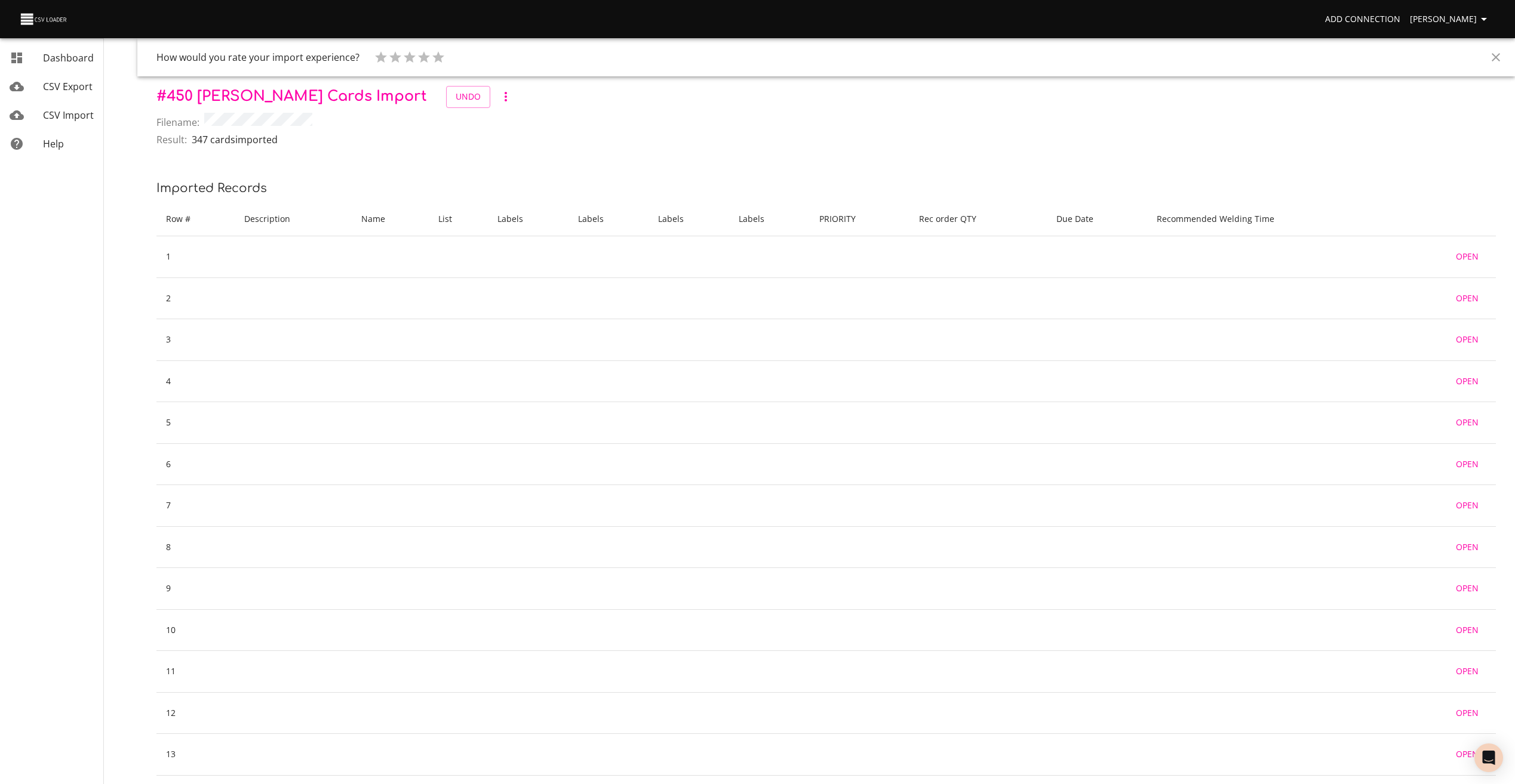
click at [54, 65] on link "Dashboard" at bounding box center [52, 58] width 104 height 29
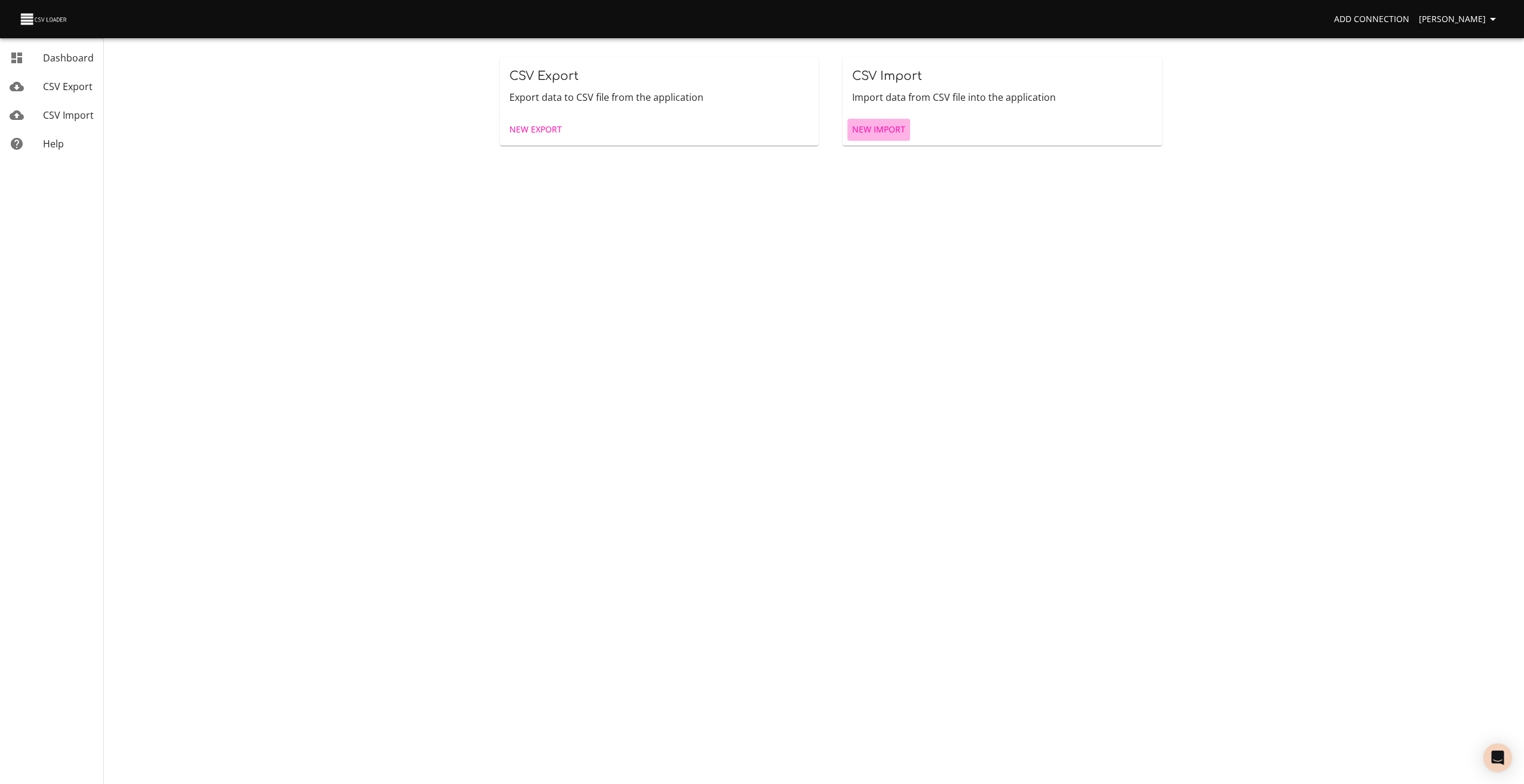
click at [880, 136] on span "New Import" at bounding box center [878, 129] width 53 height 15
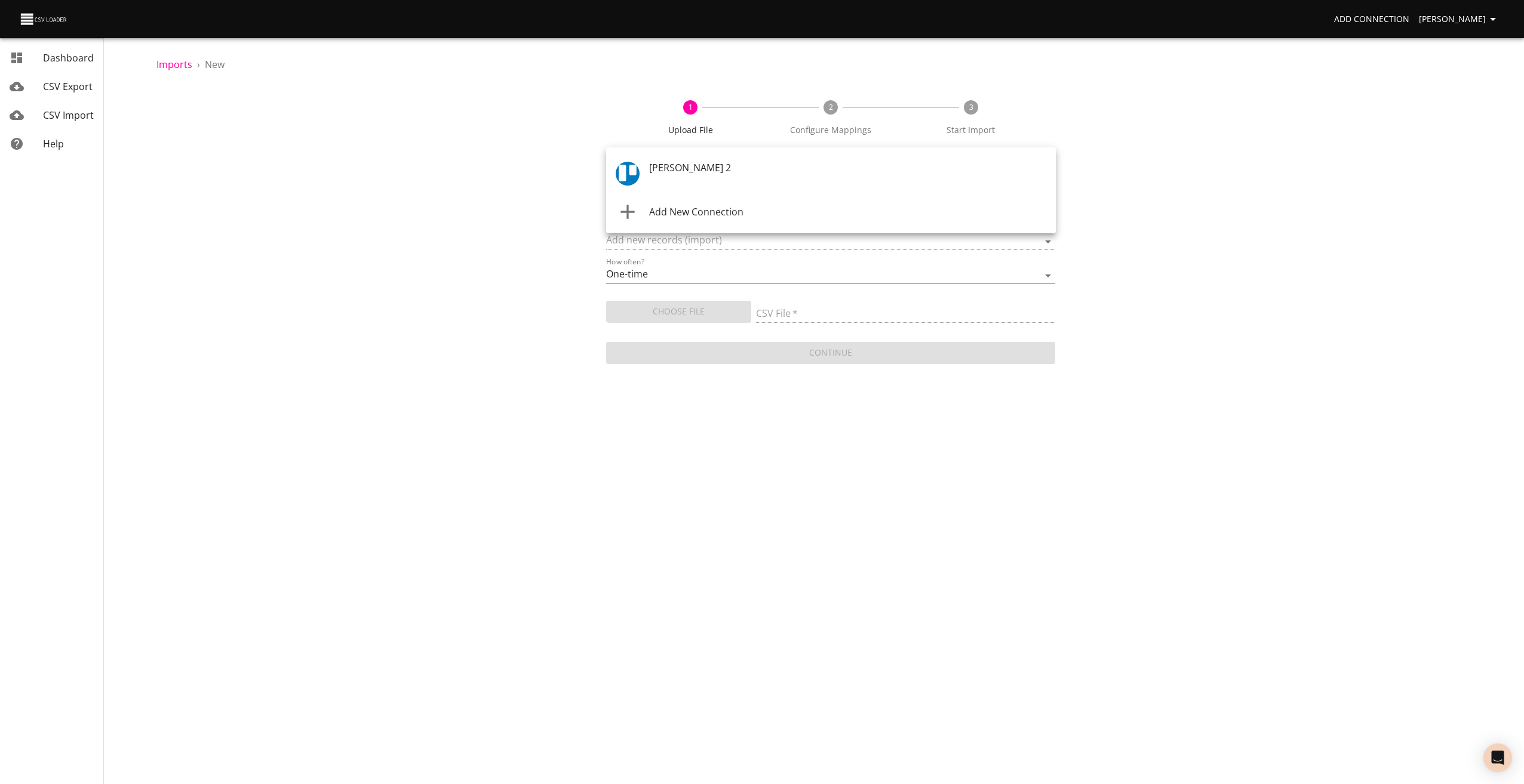
click at [672, 178] on body "Add Connection Craig Henderson Dashboard CSV Export CSV Import Help Imports › N…" at bounding box center [762, 392] width 1524 height 784
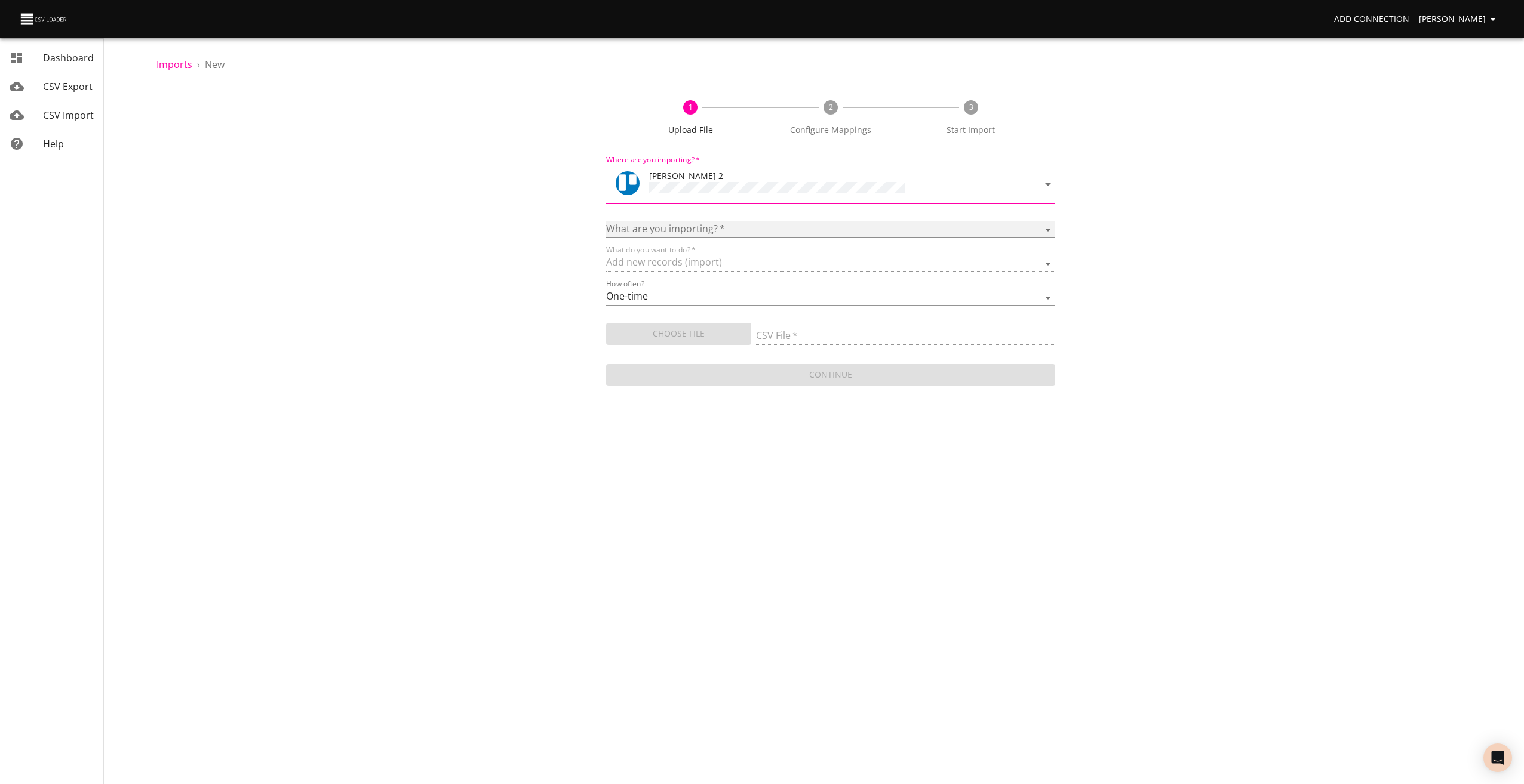
click at [637, 235] on select "Boards Cards Checkitems Checklists" at bounding box center [830, 229] width 449 height 17
select select "cards"
click at [606, 221] on select "Boards Cards Checkitems Checklists" at bounding box center [830, 229] width 449 height 17
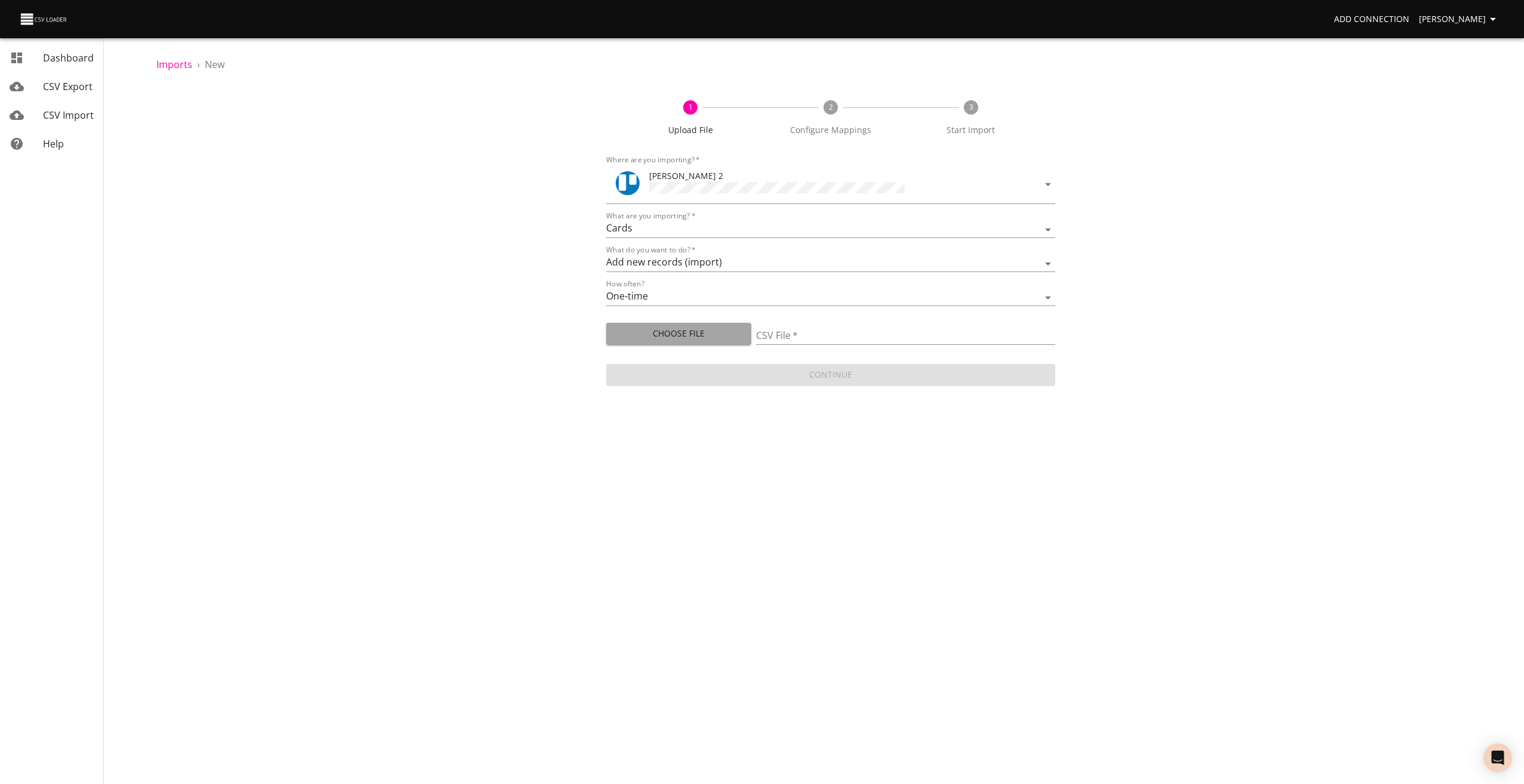
click at [638, 332] on span "Choose File" at bounding box center [678, 334] width 126 height 15
type input "[PERSON_NAME] upload 010925.csv"
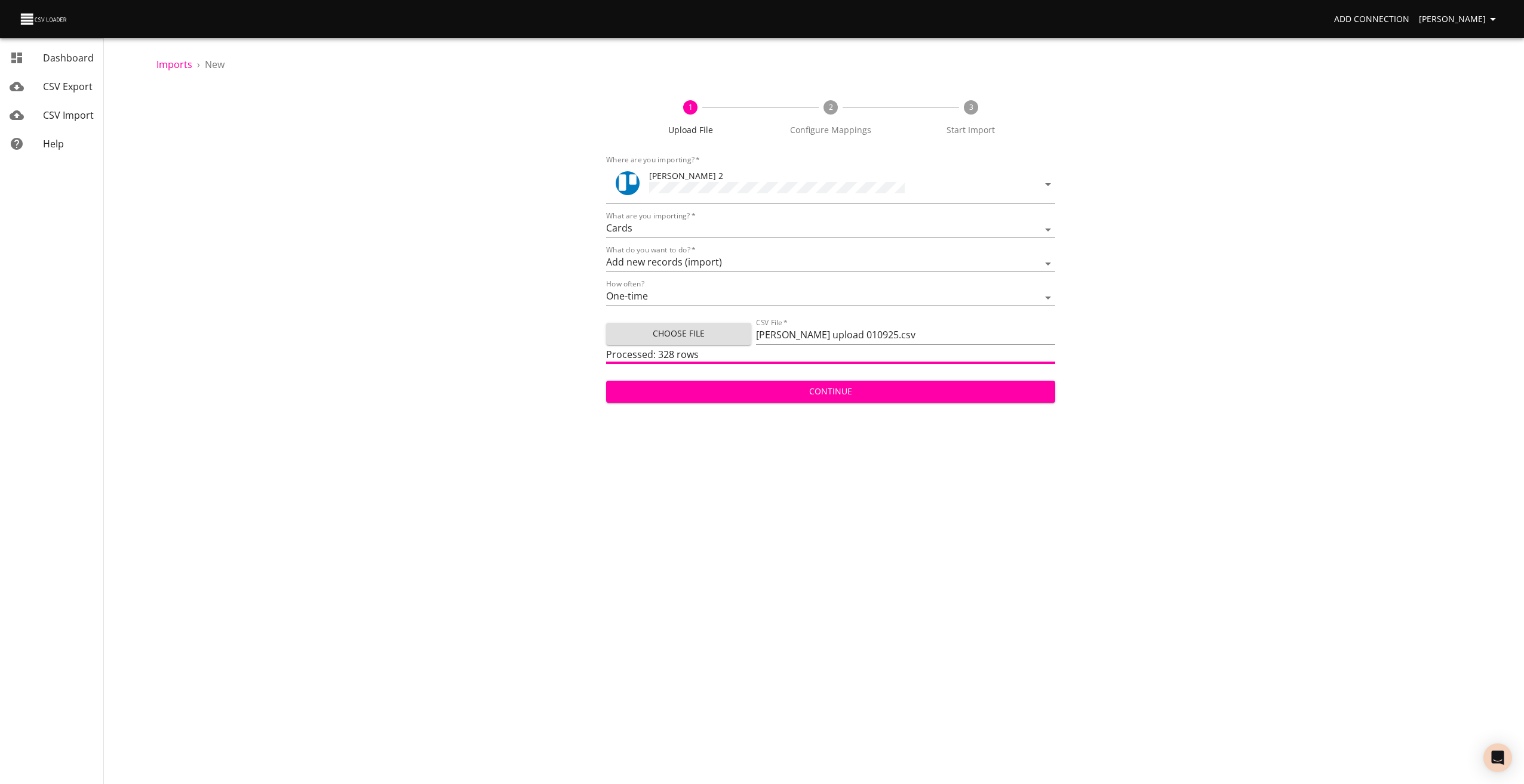
click at [781, 387] on span "Continue" at bounding box center [831, 391] width 431 height 15
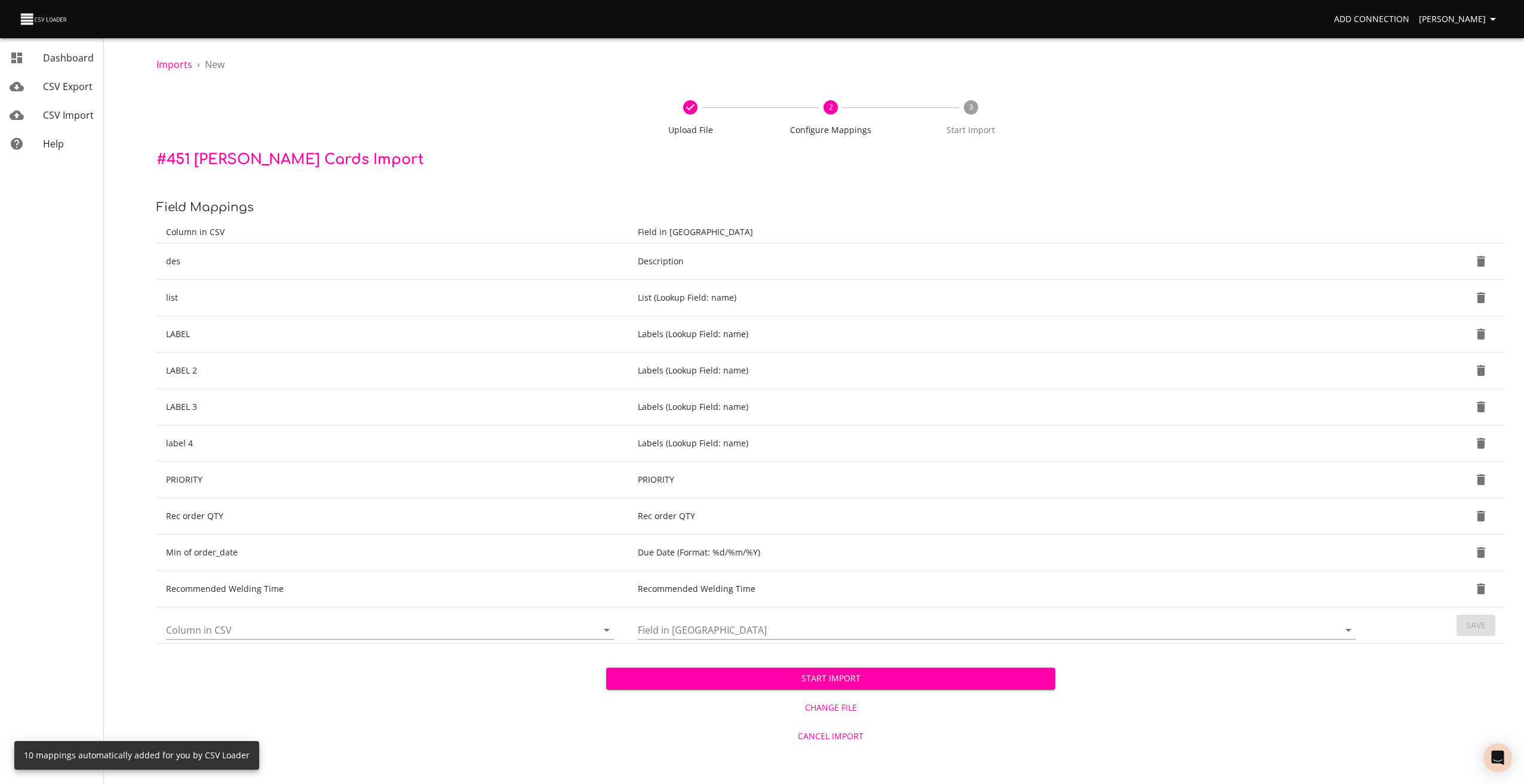
click at [825, 681] on span "Start Import" at bounding box center [831, 679] width 431 height 15
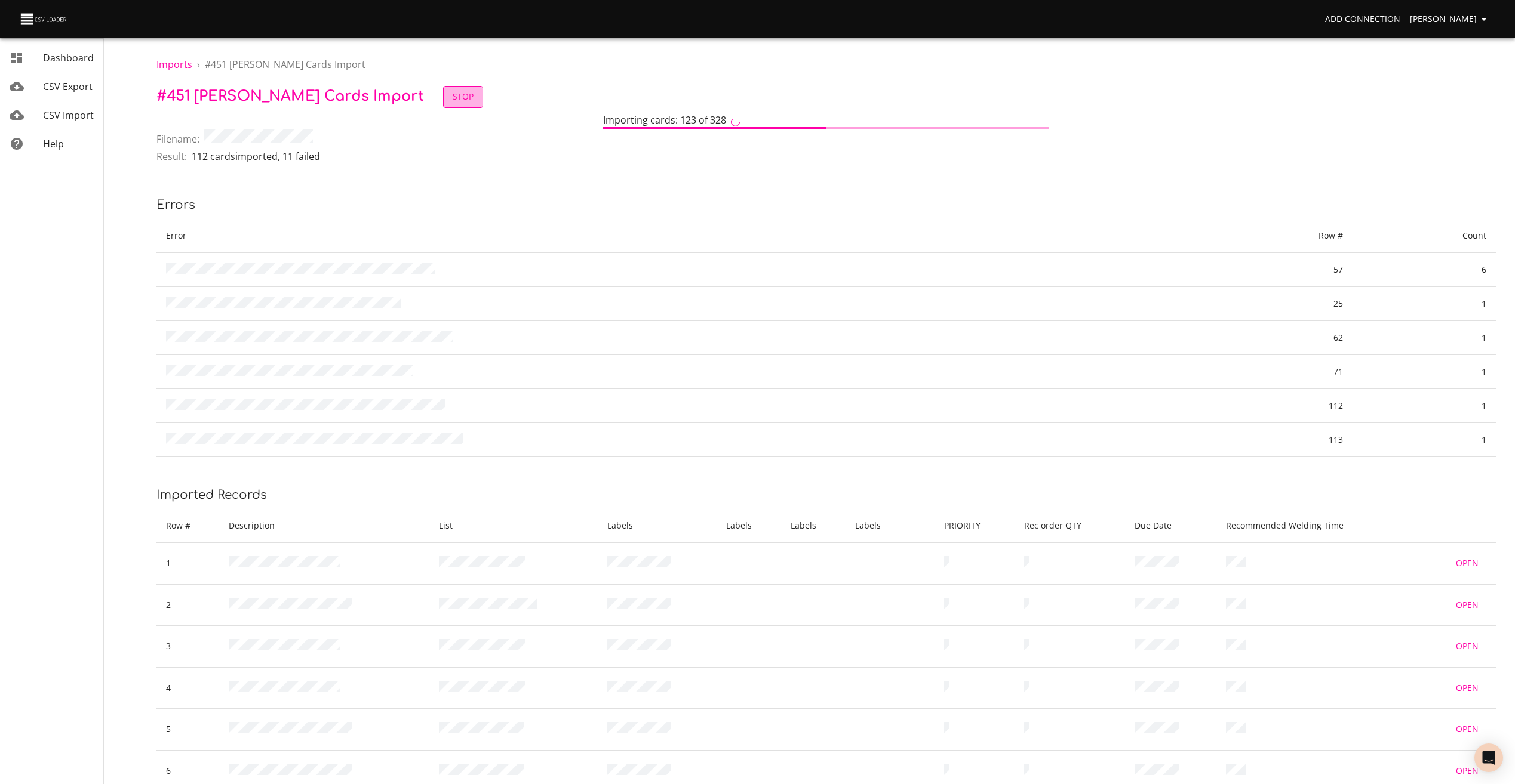
click at [453, 95] on span "Stop" at bounding box center [463, 96] width 21 height 15
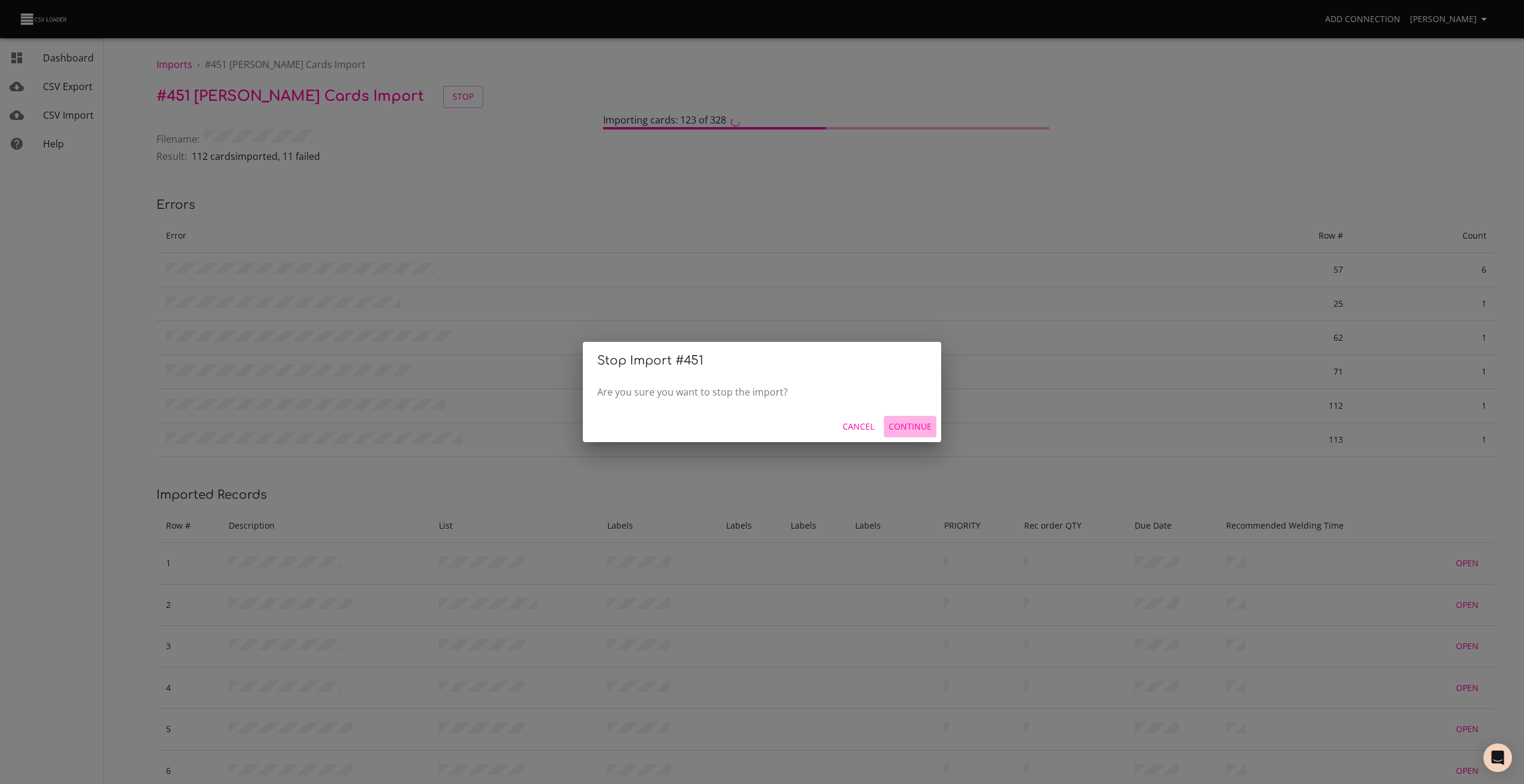
click at [898, 428] on span "Continue" at bounding box center [910, 427] width 43 height 15
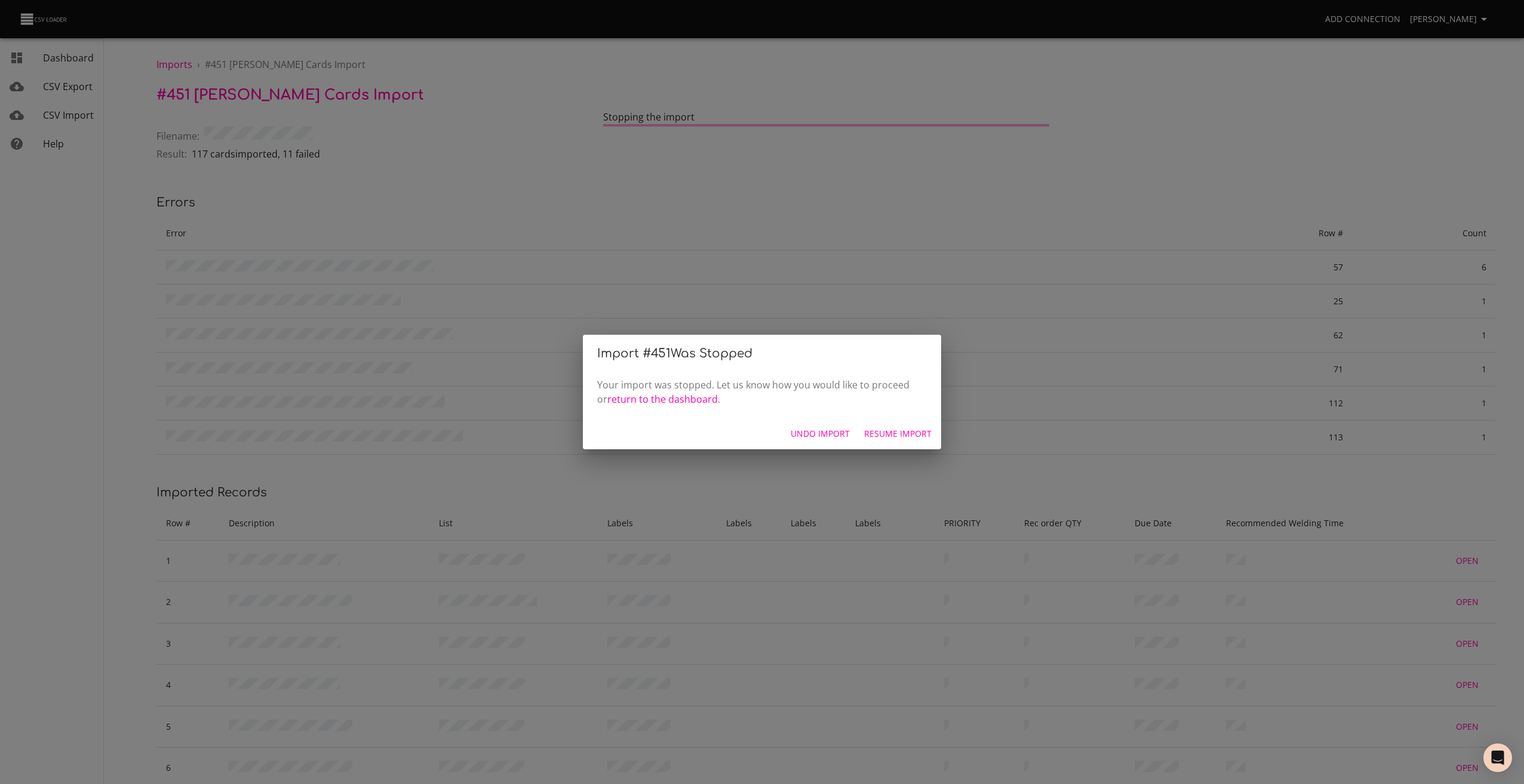
click at [833, 433] on span "Undo Import" at bounding box center [820, 434] width 59 height 15
click at [892, 436] on span "Start Over" at bounding box center [907, 434] width 49 height 15
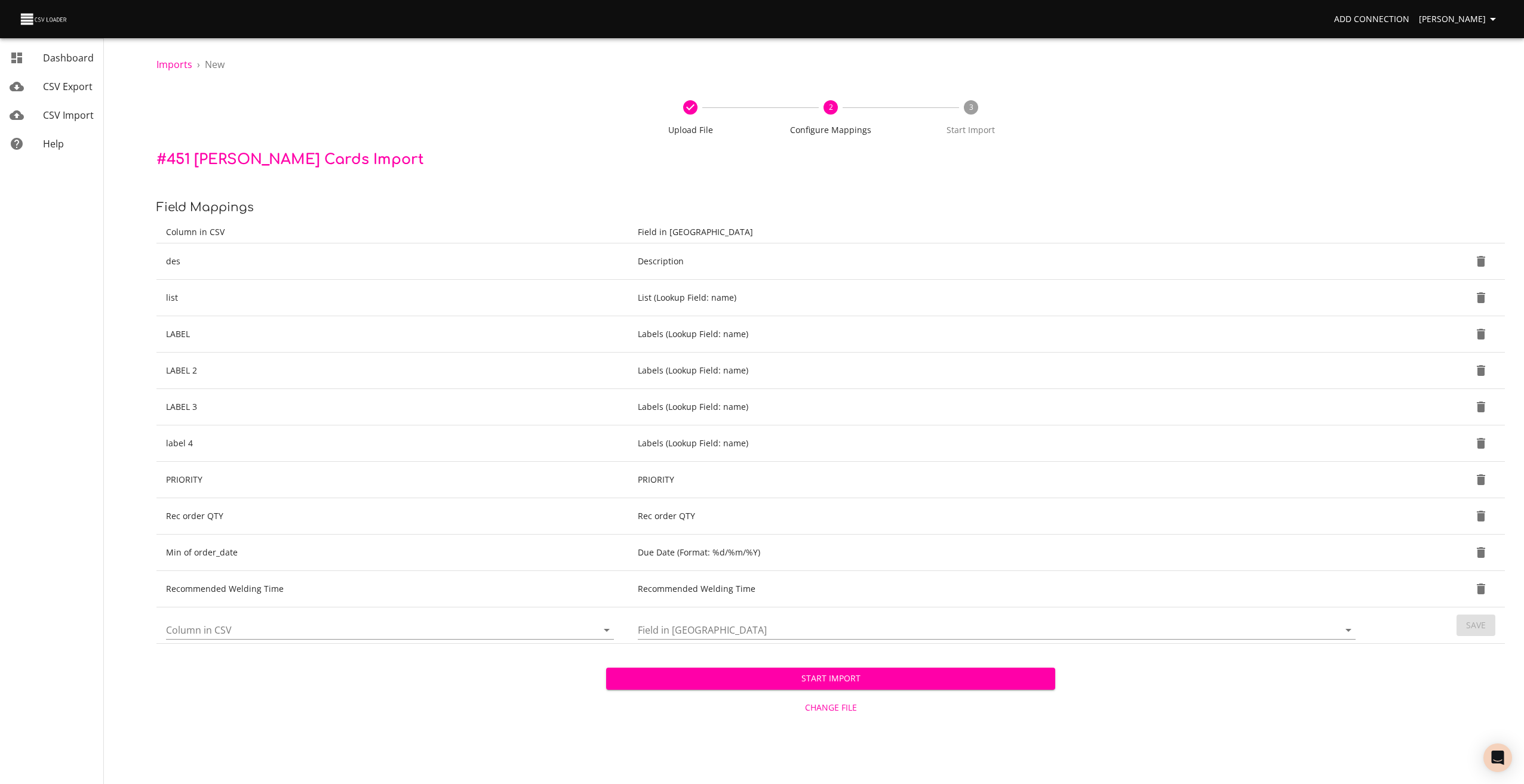
click at [802, 708] on span "Change File" at bounding box center [831, 708] width 440 height 15
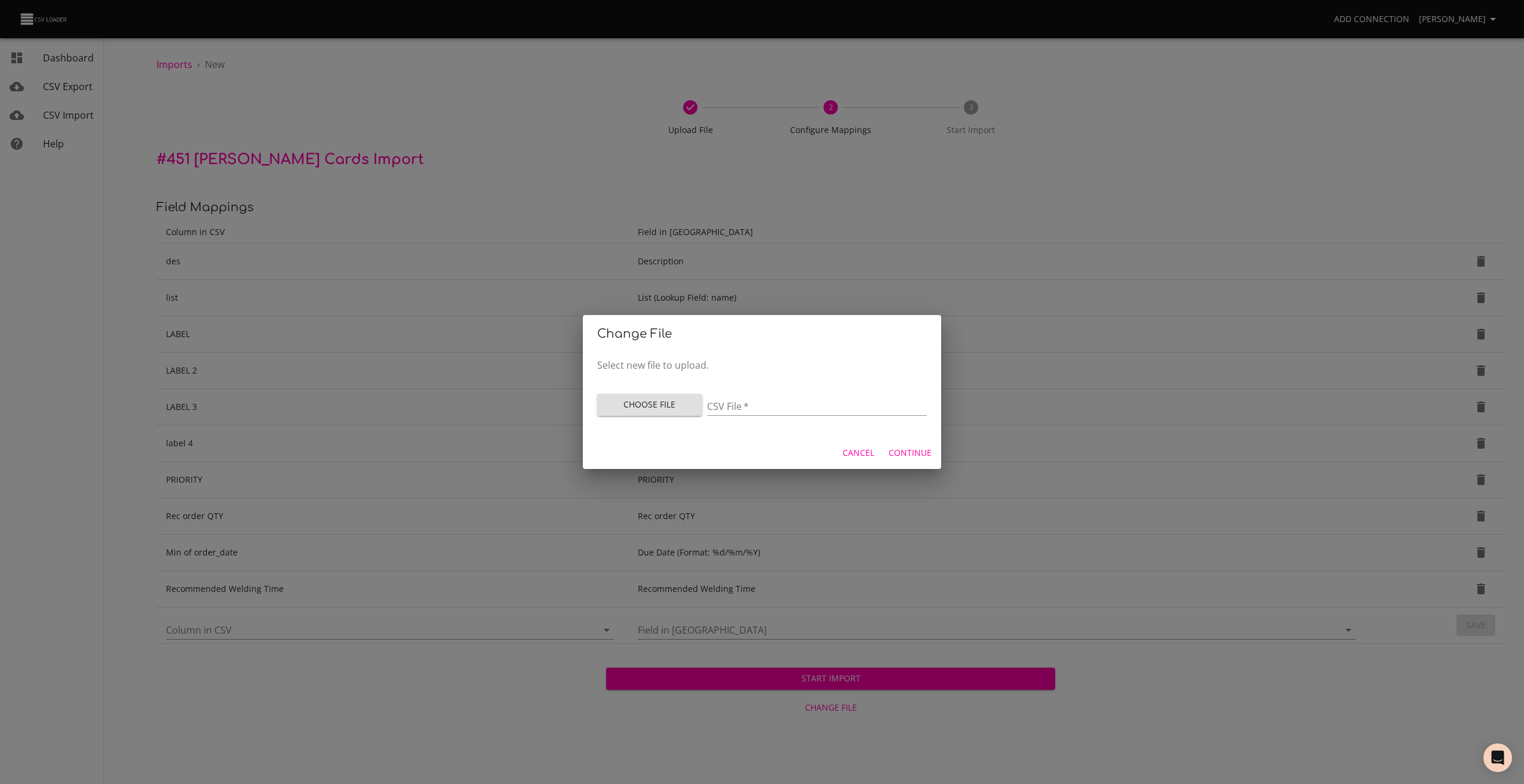
click at [665, 402] on span "Choose File" at bounding box center [649, 405] width 86 height 15
type input "[PERSON_NAME] upload 010925.csv"
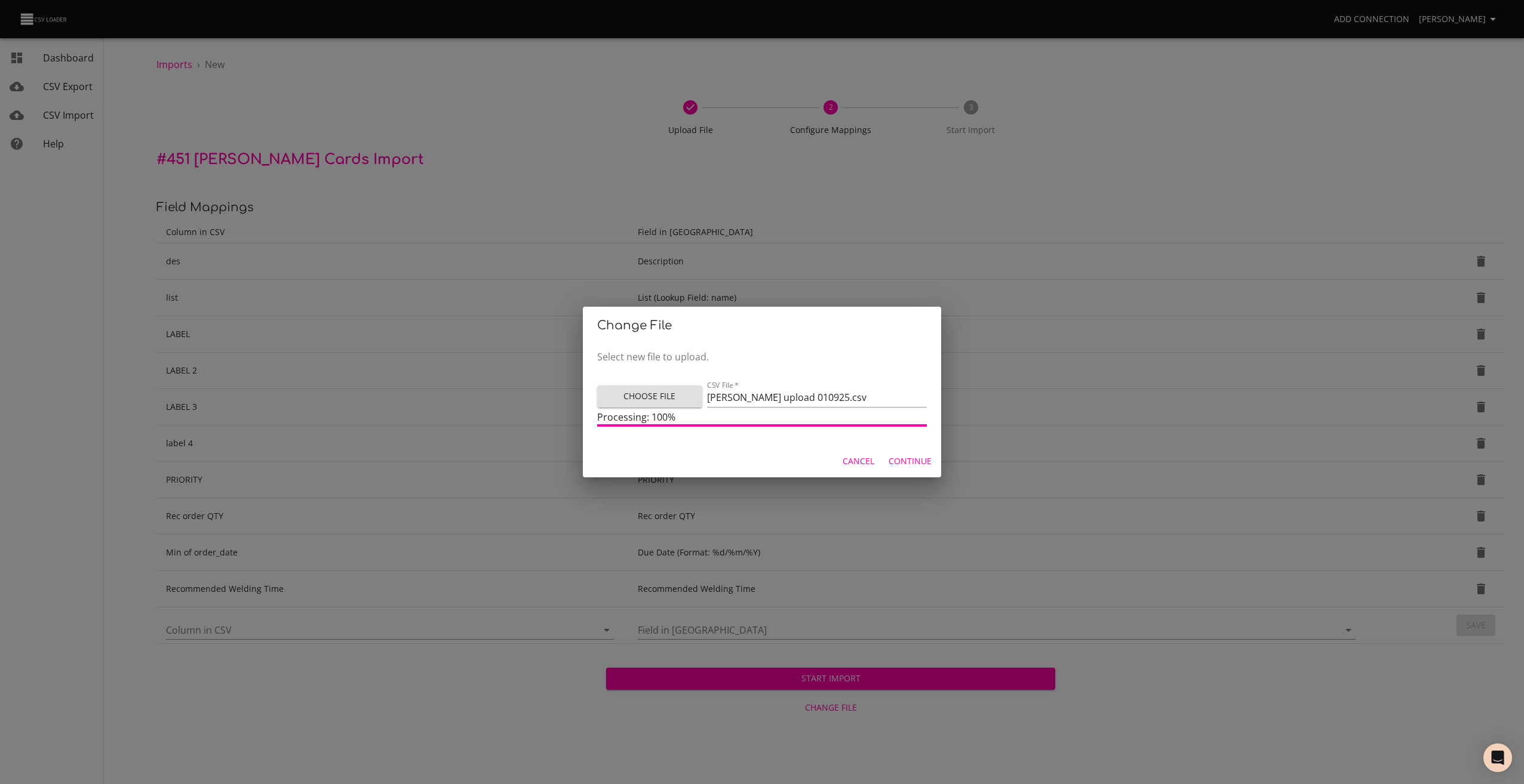
drag, startPoint x: 915, startPoint y: 462, endPoint x: 898, endPoint y: 458, distance: 17.5
click at [914, 462] on span "Continue" at bounding box center [910, 462] width 43 height 15
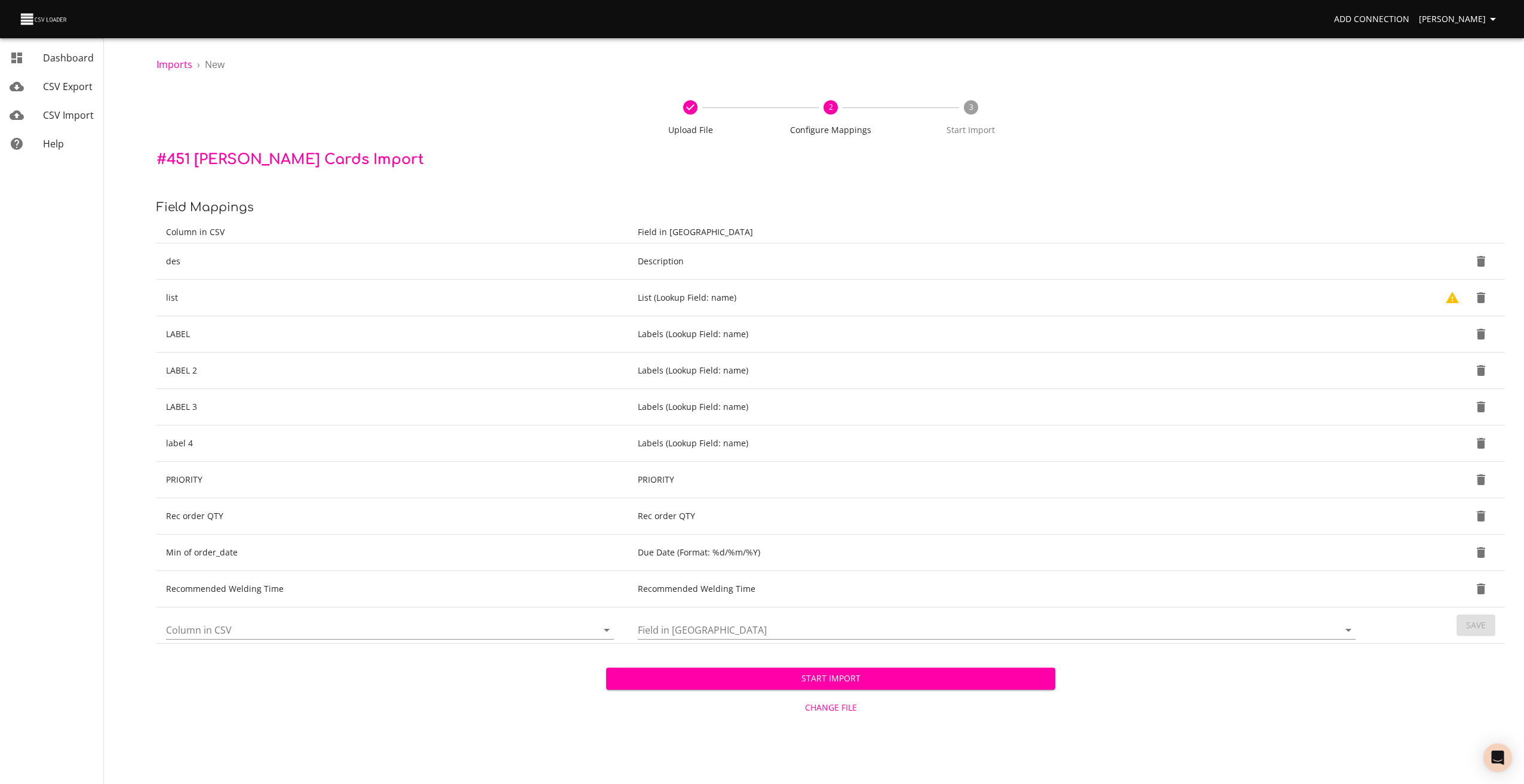
click at [777, 678] on span "Start Import" at bounding box center [831, 679] width 431 height 15
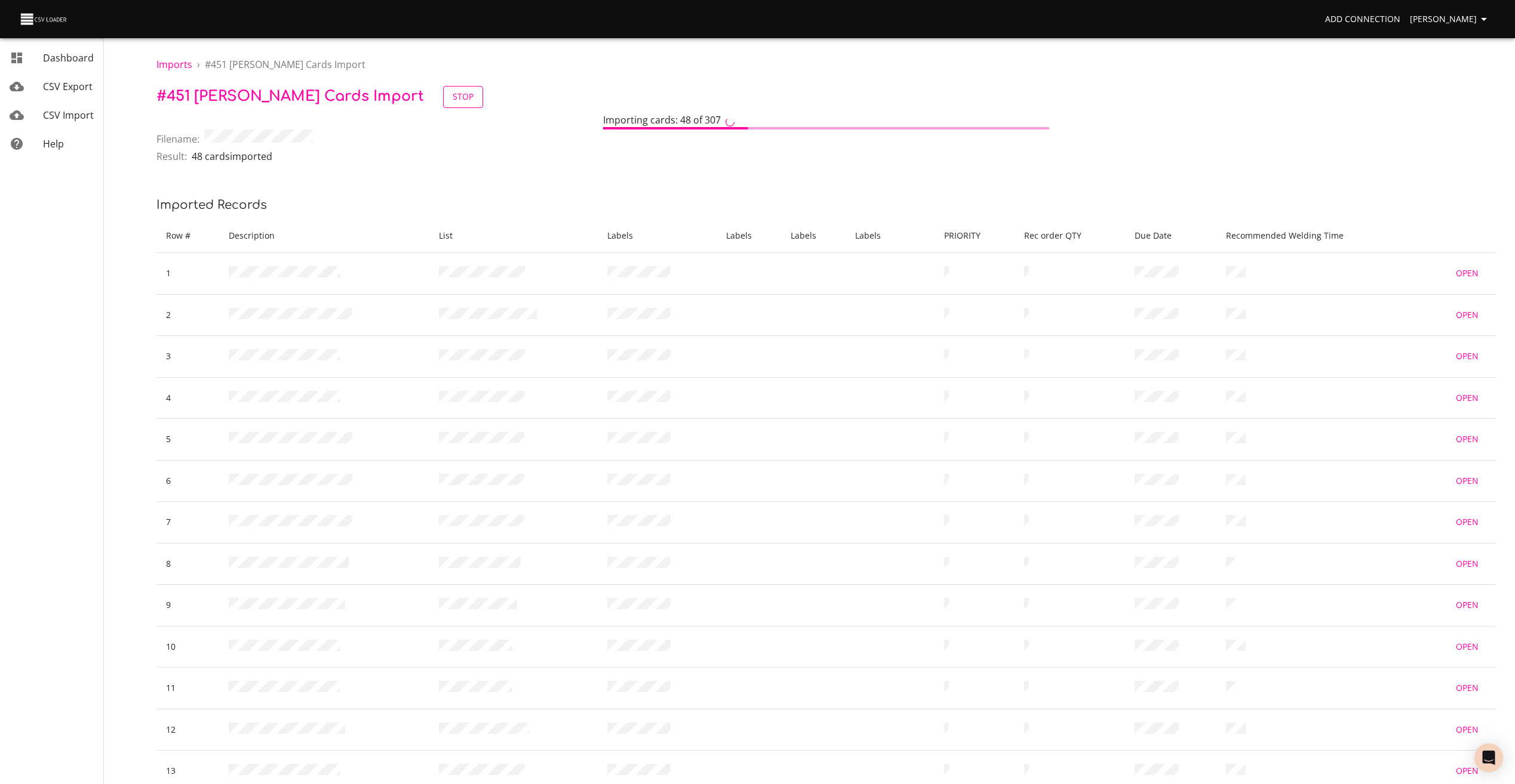
click at [443, 97] on button "Stop" at bounding box center [463, 96] width 40 height 22
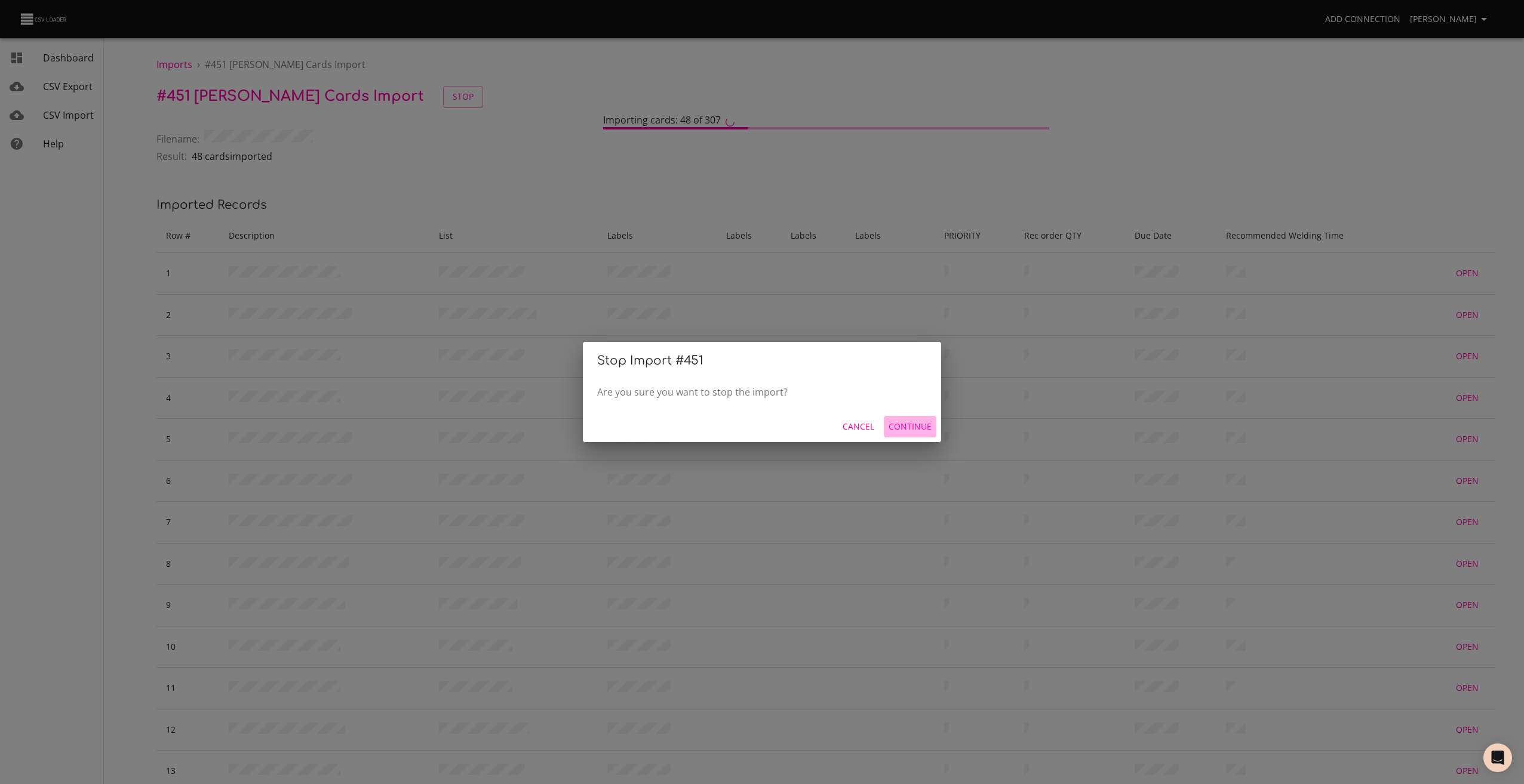
click at [916, 428] on span "Continue" at bounding box center [910, 427] width 43 height 15
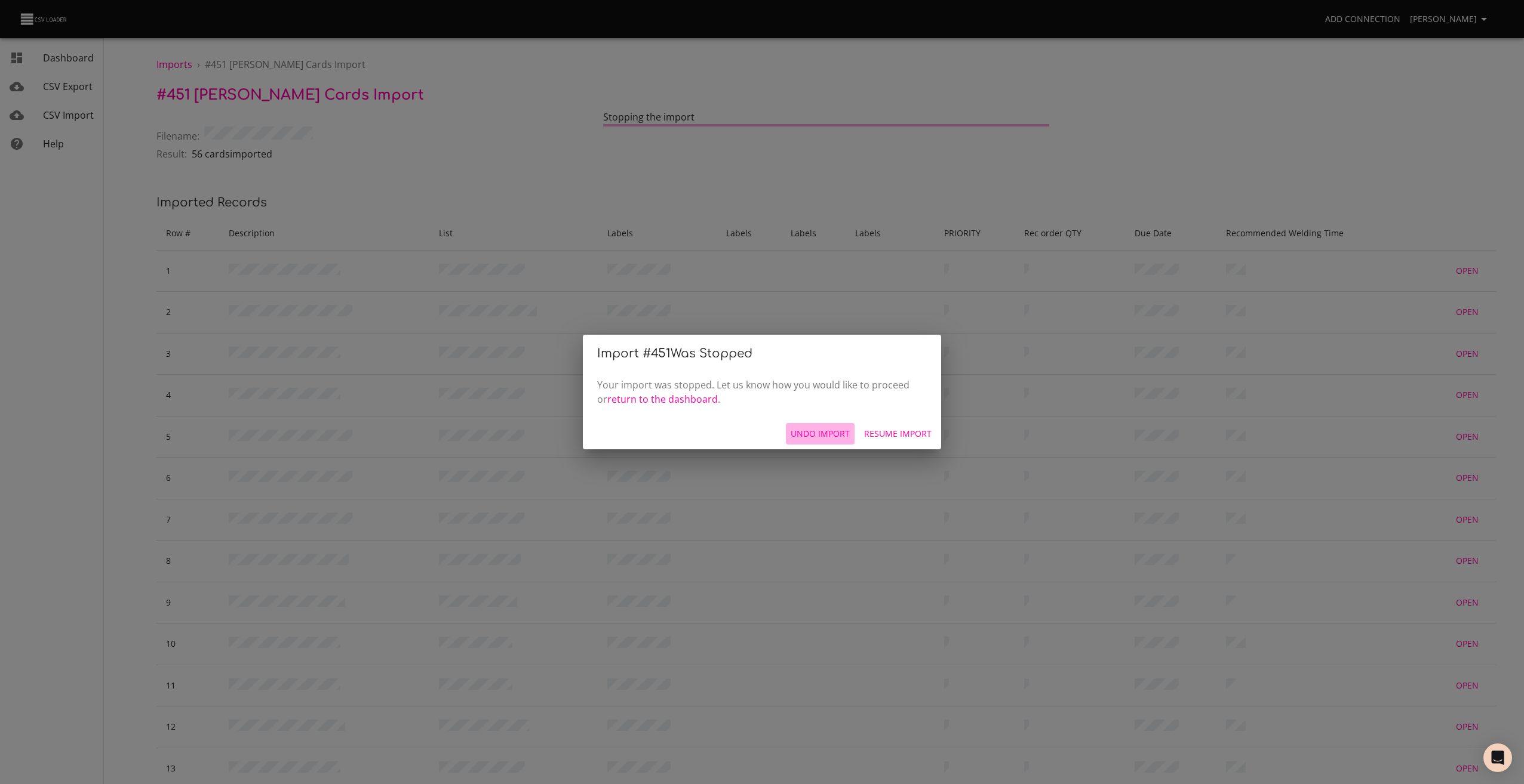
click at [820, 428] on span "Undo Import" at bounding box center [820, 434] width 59 height 15
click at [901, 430] on span "Start Over" at bounding box center [907, 434] width 49 height 15
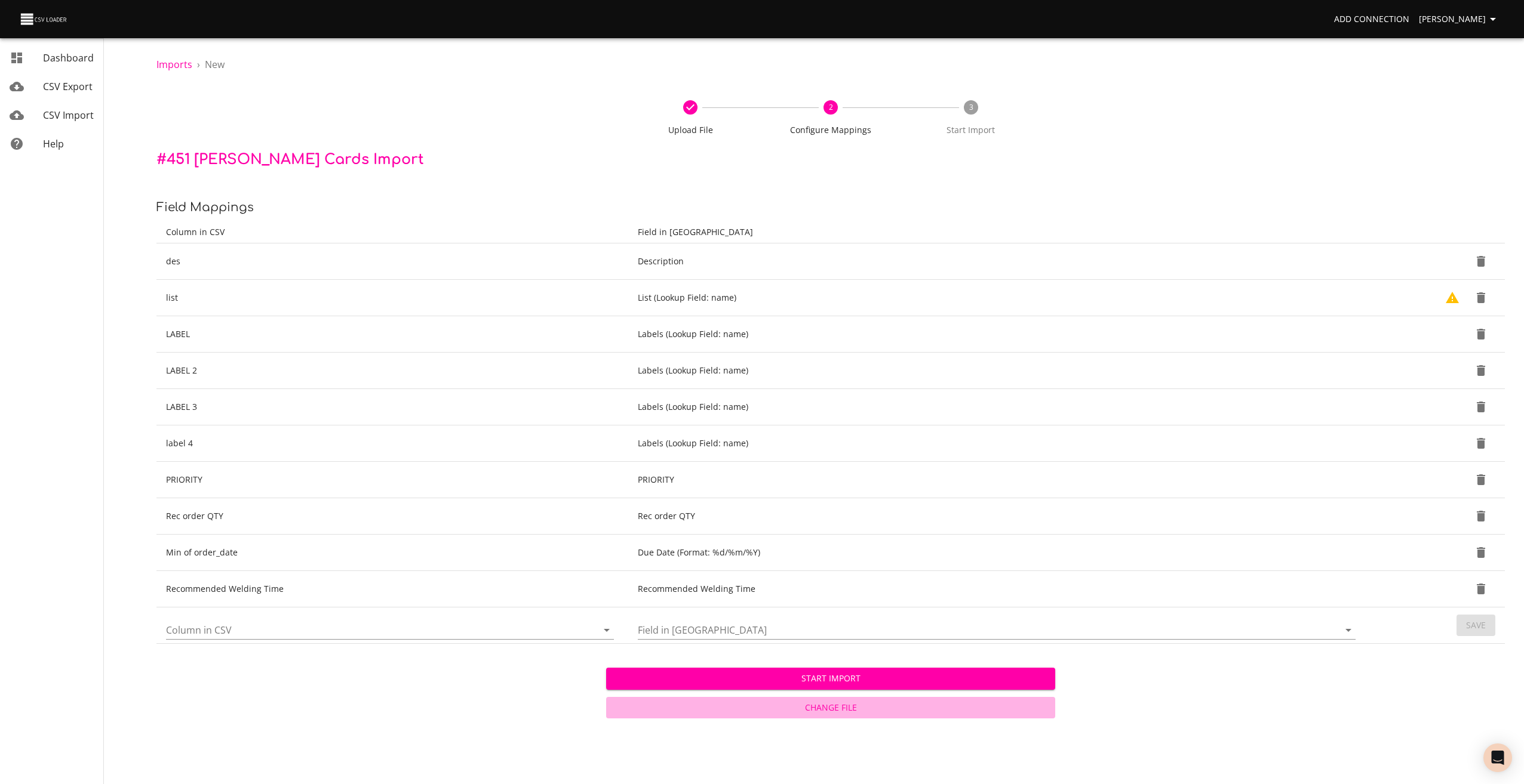
click at [855, 710] on span "Change File" at bounding box center [831, 708] width 440 height 15
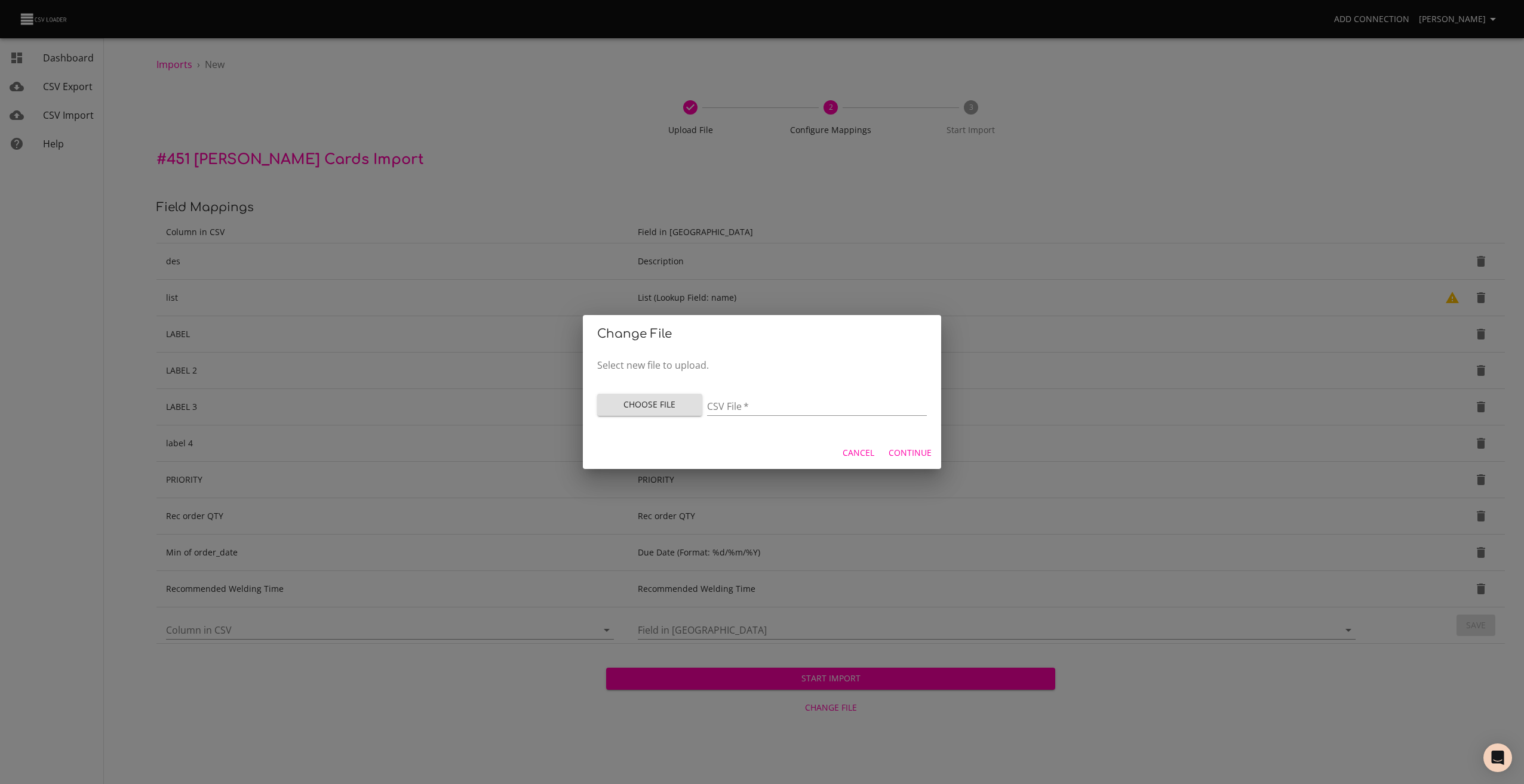
click at [667, 406] on span "Choose File" at bounding box center [649, 405] width 86 height 15
type input "[PERSON_NAME] upload 010925.csv"
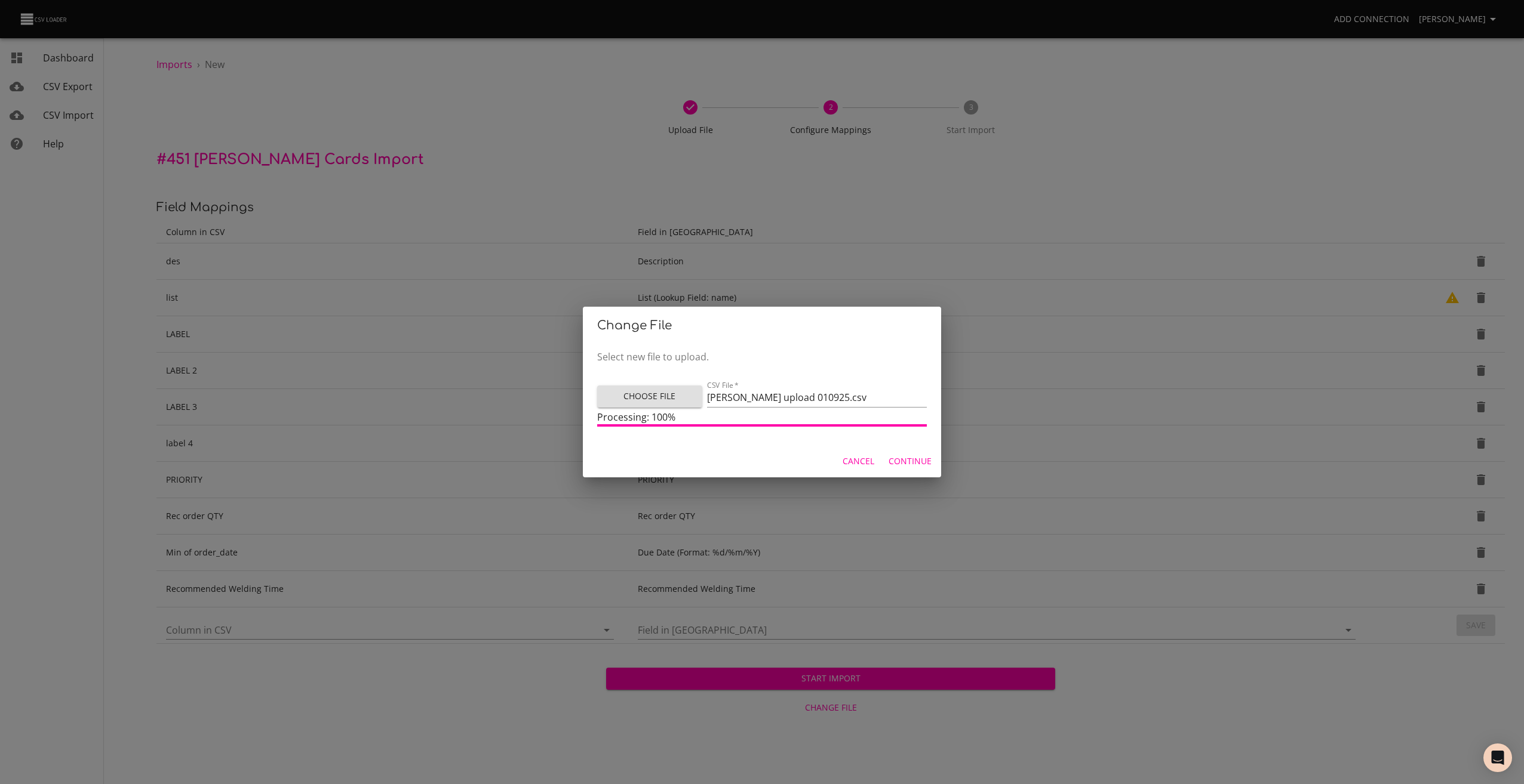
click at [902, 455] on span "Continue" at bounding box center [910, 462] width 43 height 15
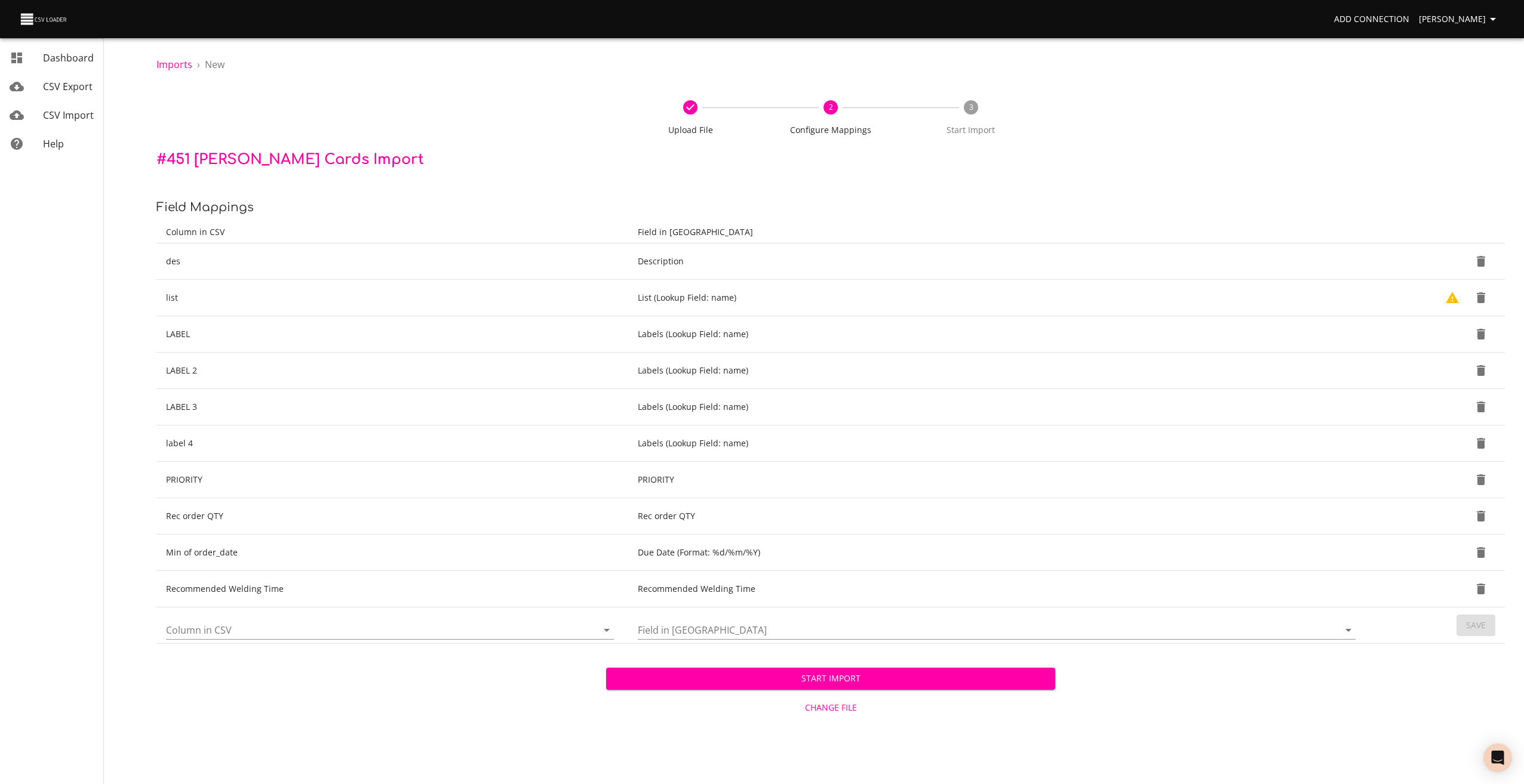
click at [281, 630] on input "Column in CSV" at bounding box center [372, 630] width 411 height 19
click at [206, 342] on li "card" at bounding box center [389, 341] width 448 height 21
type input "card"
click at [697, 631] on input "Field in [GEOGRAPHIC_DATA]" at bounding box center [978, 630] width 681 height 19
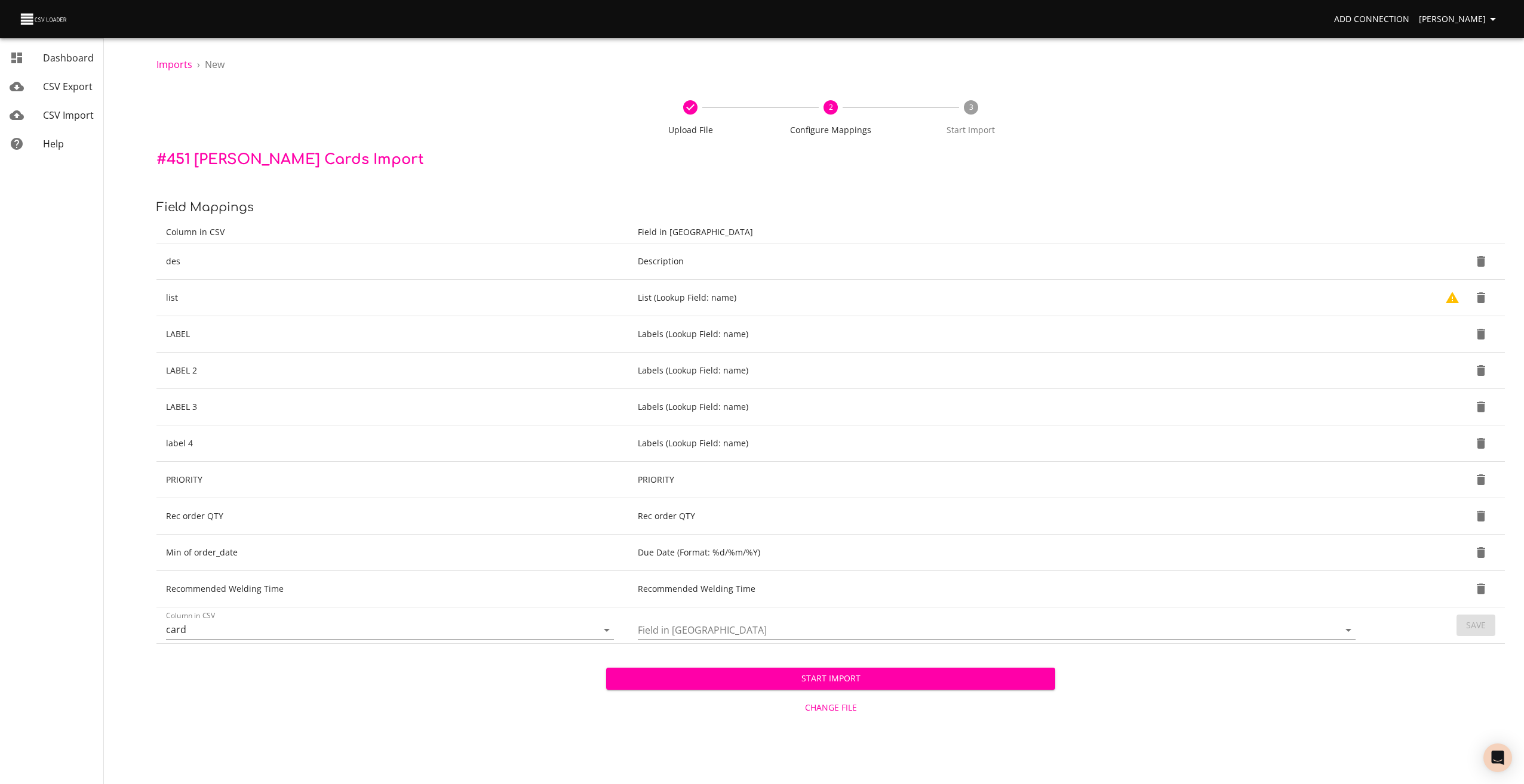
click at [657, 646] on div "Start Import Change File" at bounding box center [830, 682] width 449 height 77
click at [661, 635] on input "Field in [GEOGRAPHIC_DATA]" at bounding box center [978, 630] width 681 height 19
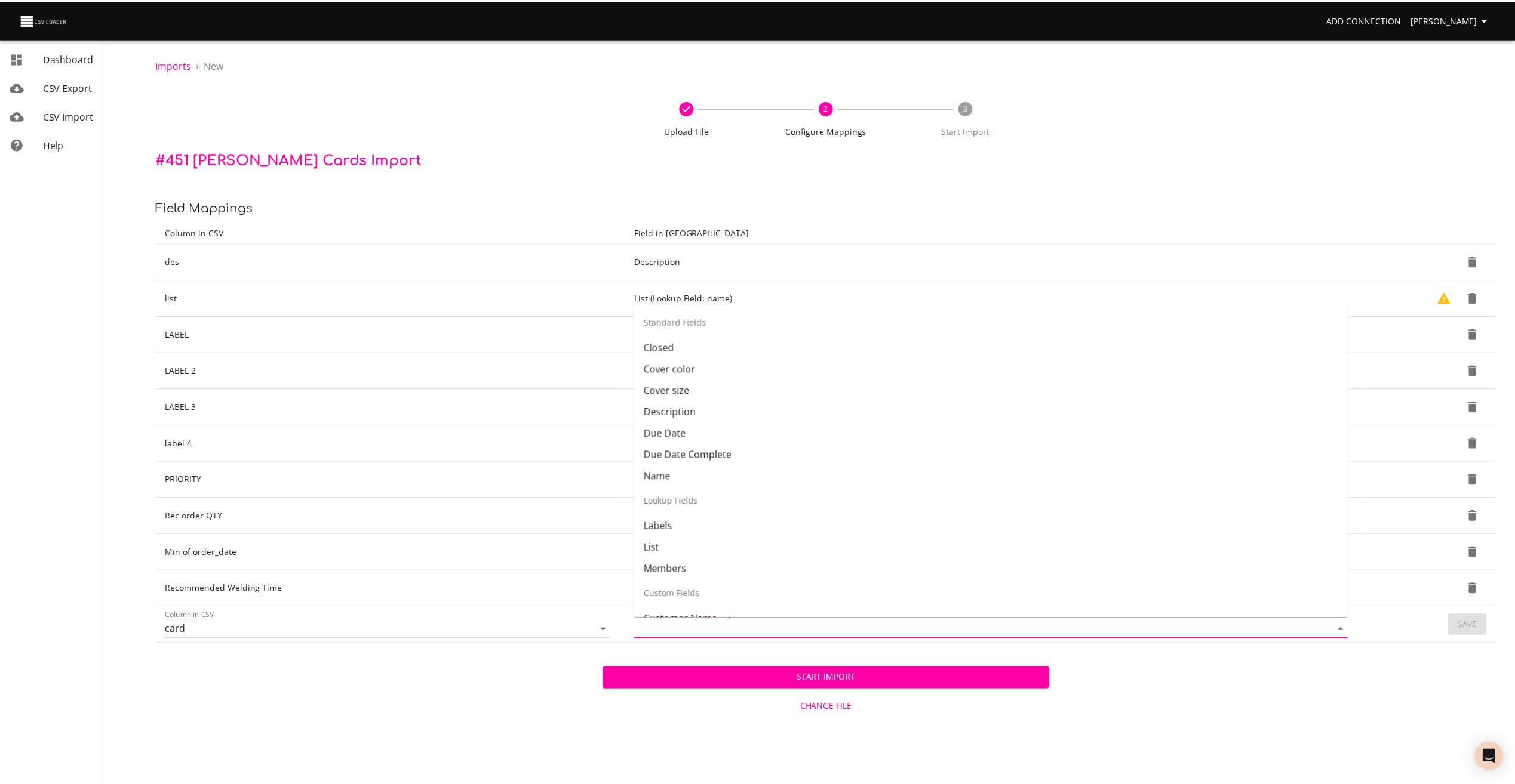
scroll to position [0, 0]
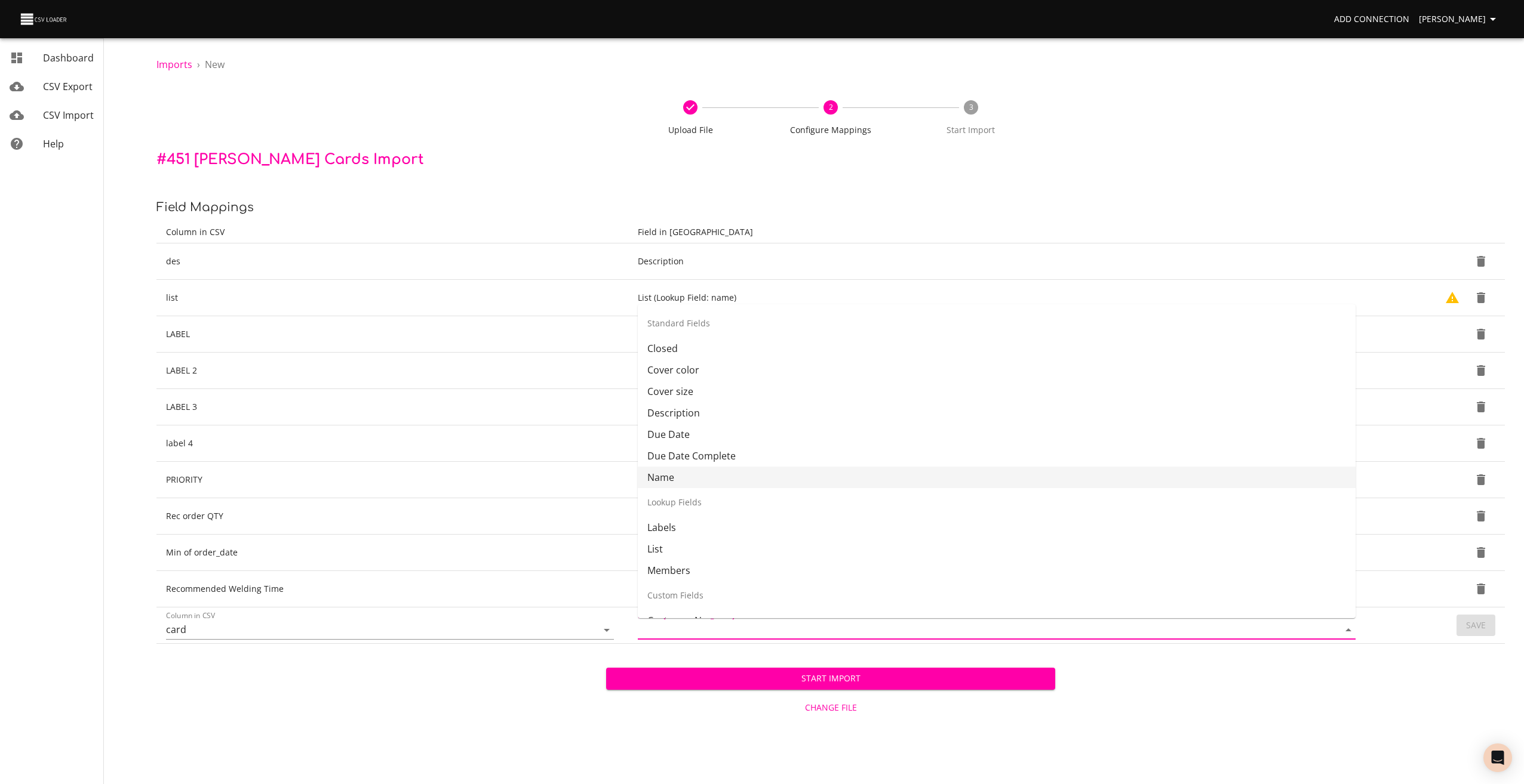
click at [674, 479] on li "Name" at bounding box center [996, 478] width 717 height 21
type input "Name"
click at [1474, 622] on span "Save" at bounding box center [1476, 626] width 20 height 15
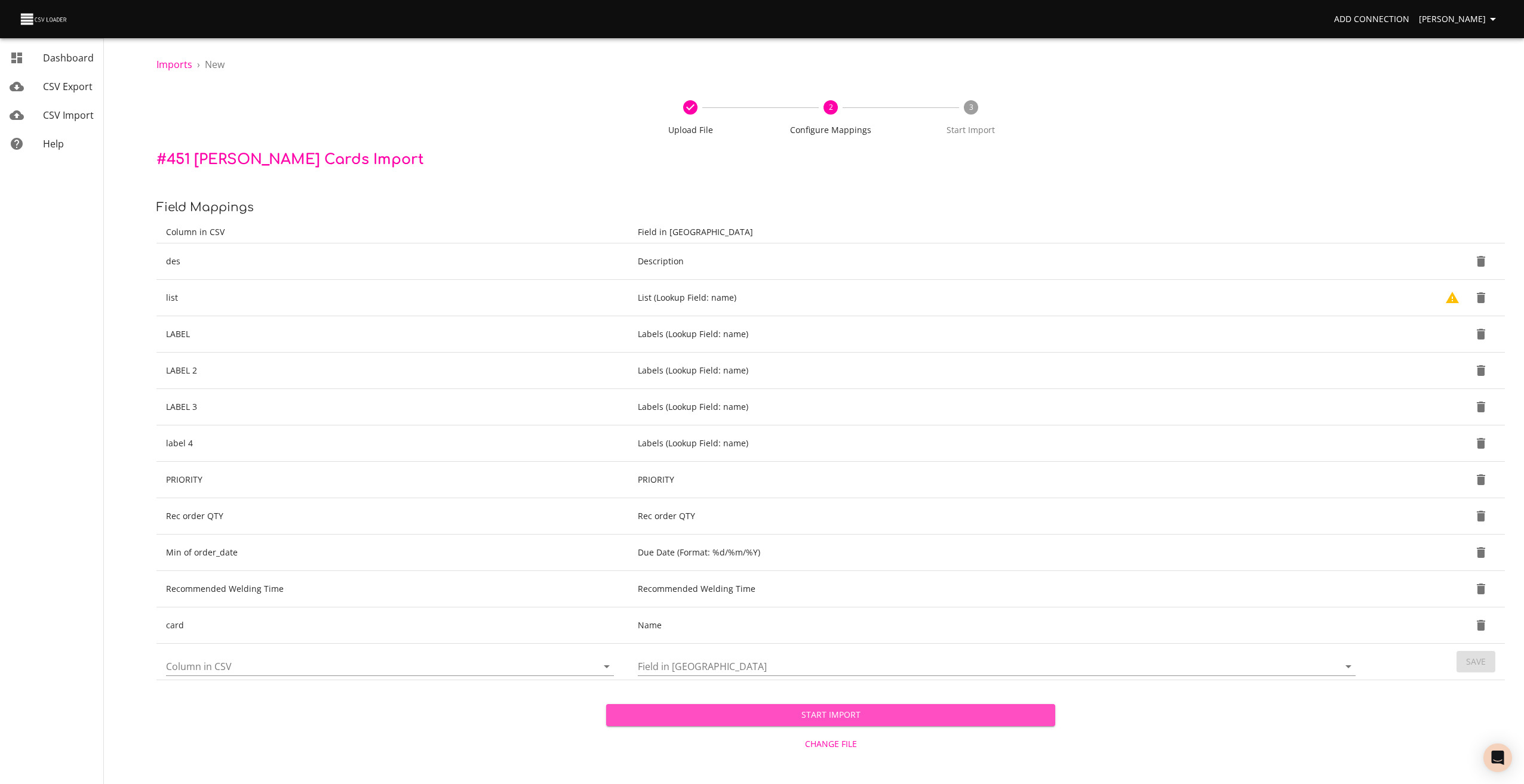
click at [803, 722] on button "Start Import" at bounding box center [830, 715] width 449 height 22
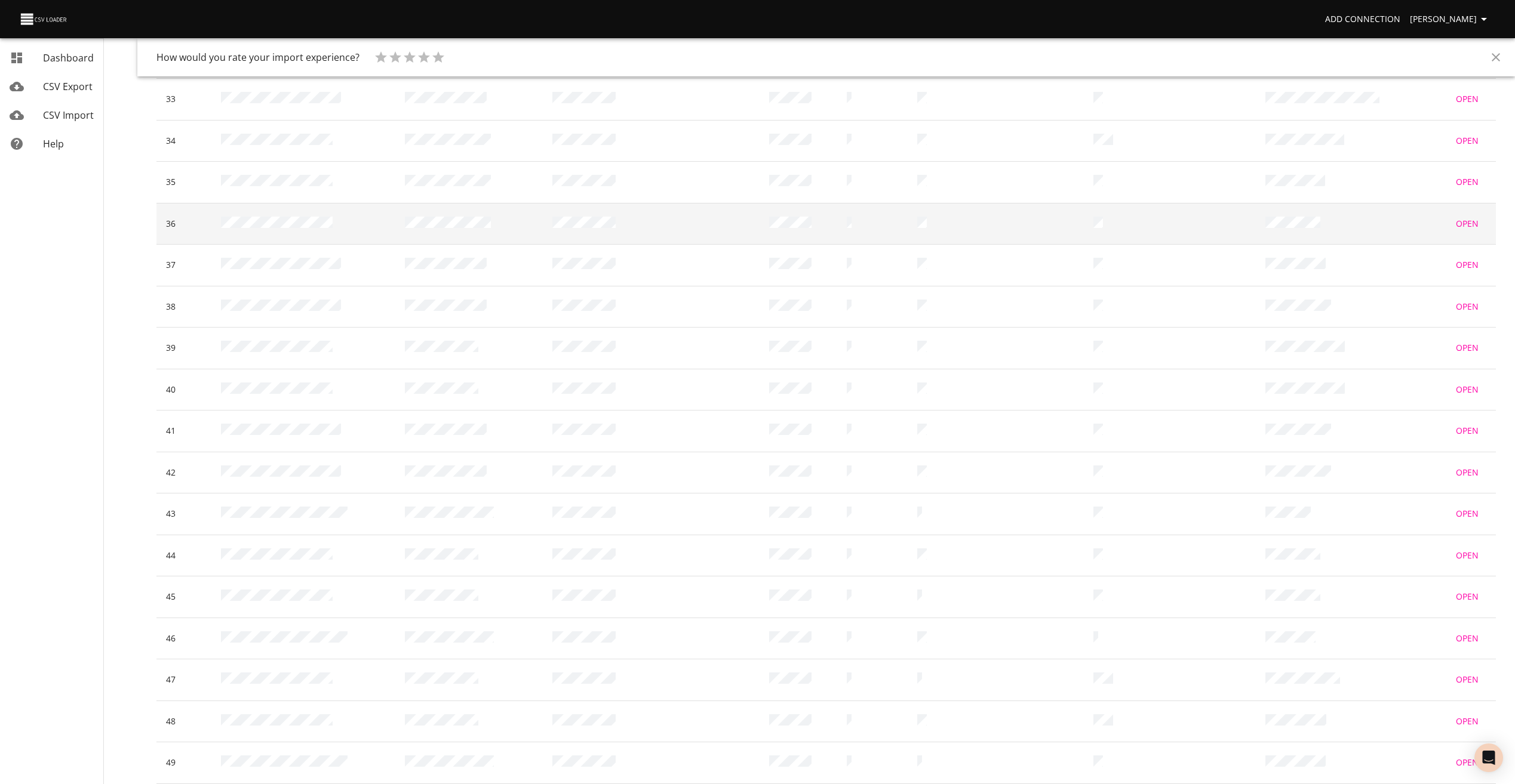
scroll to position [1403, 0]
